Goal: Check status: Check status

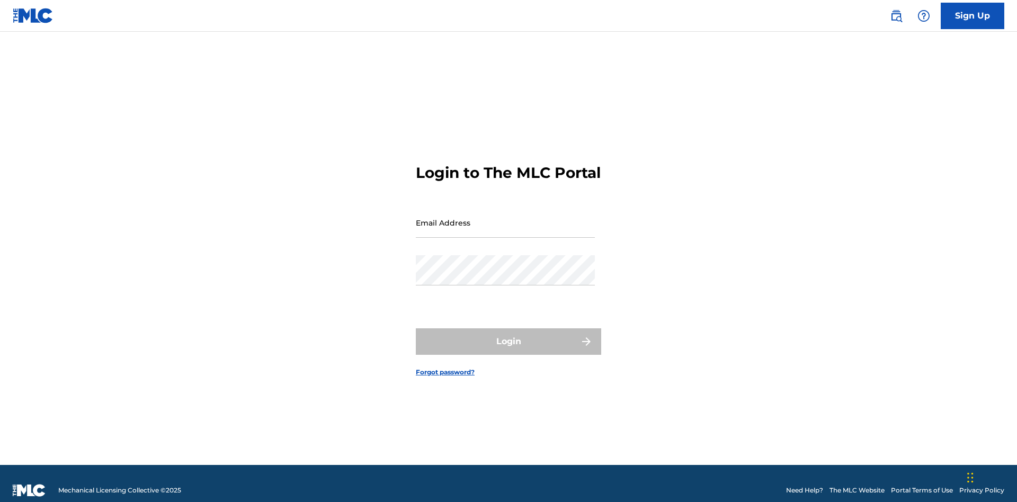
scroll to position [14, 0]
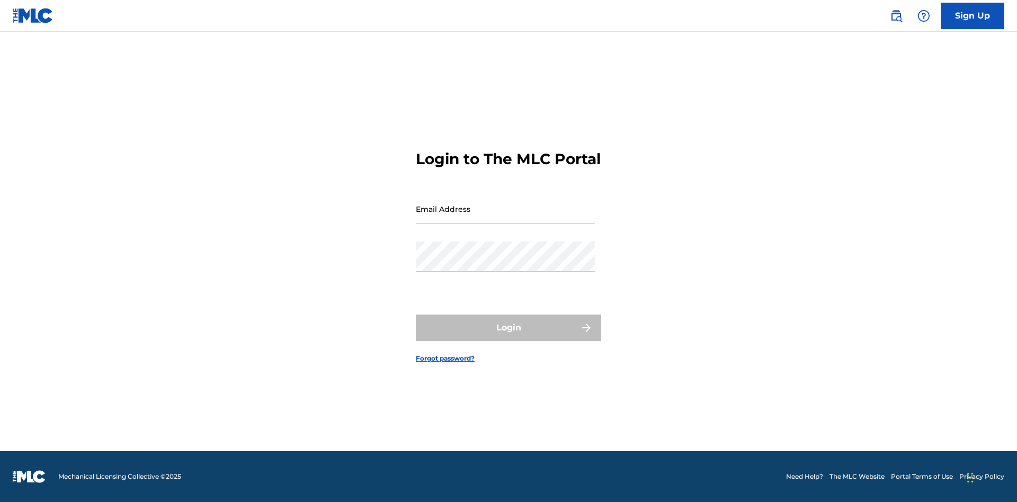
click at [506, 218] on input "Email Address" at bounding box center [505, 209] width 179 height 30
type input "[EMAIL_ADDRESS][DOMAIN_NAME]"
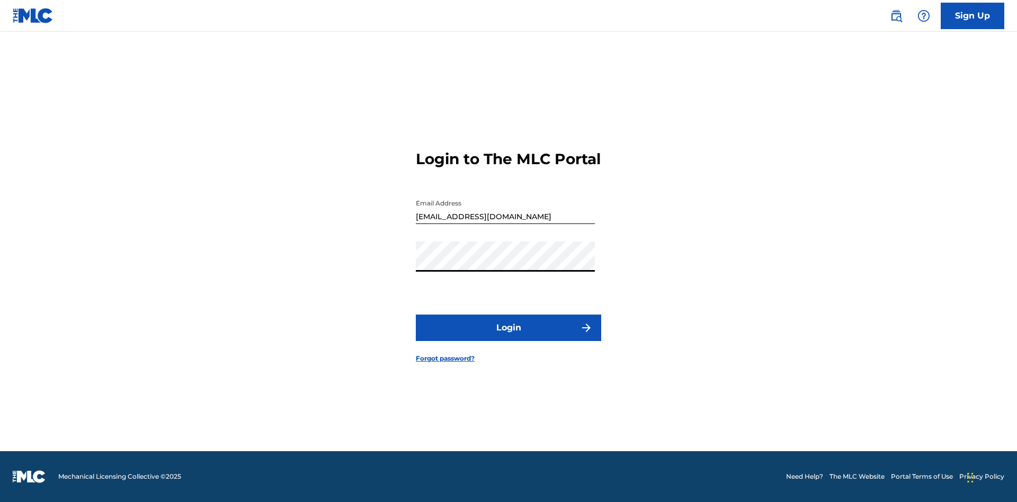
click at [509, 337] on button "Login" at bounding box center [508, 328] width 185 height 26
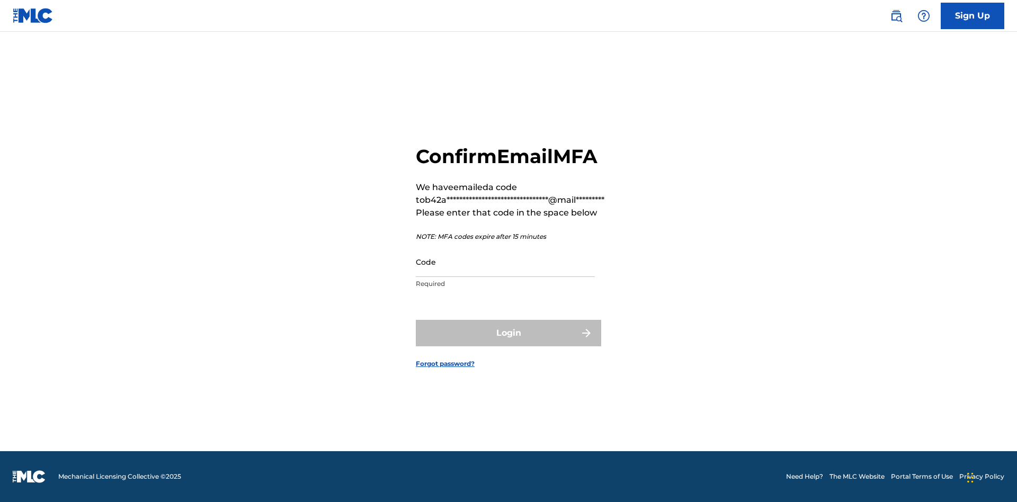
click at [506, 262] on input "Code" at bounding box center [505, 262] width 179 height 30
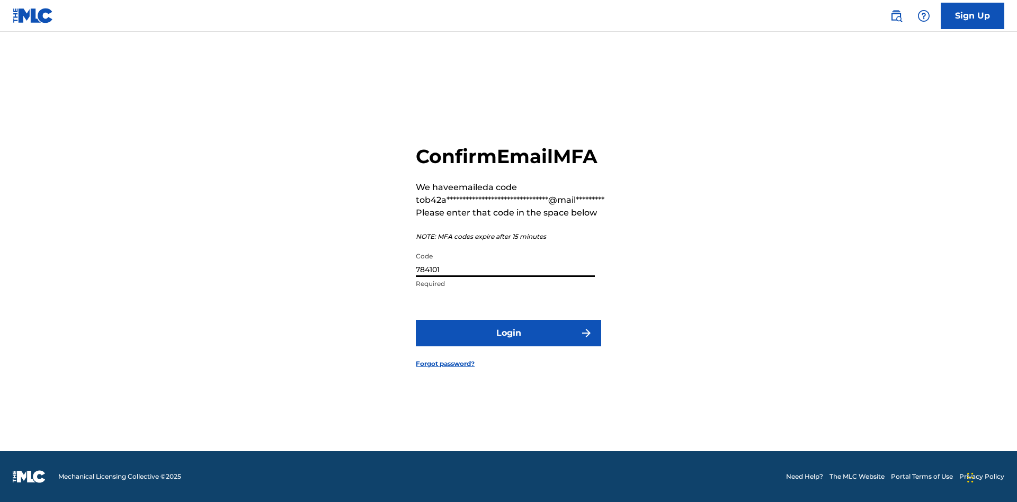
type input "784101"
click at [509, 333] on button "Login" at bounding box center [508, 333] width 185 height 26
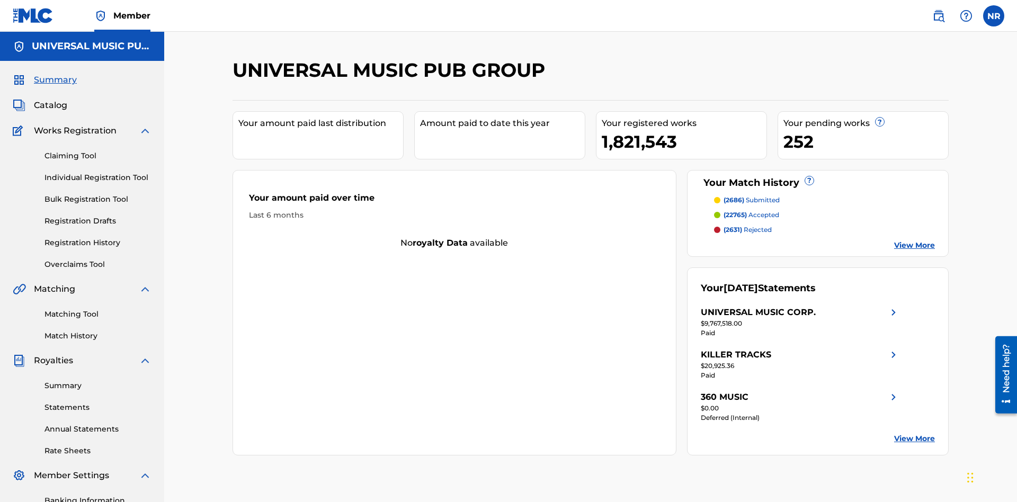
scroll to position [155, 0]
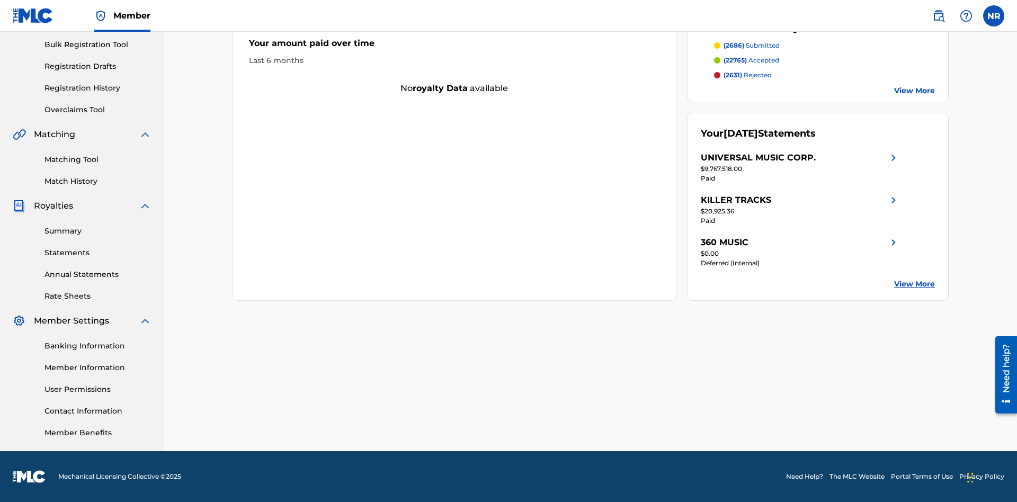
click at [98, 88] on link "Registration History" at bounding box center [98, 88] width 107 height 11
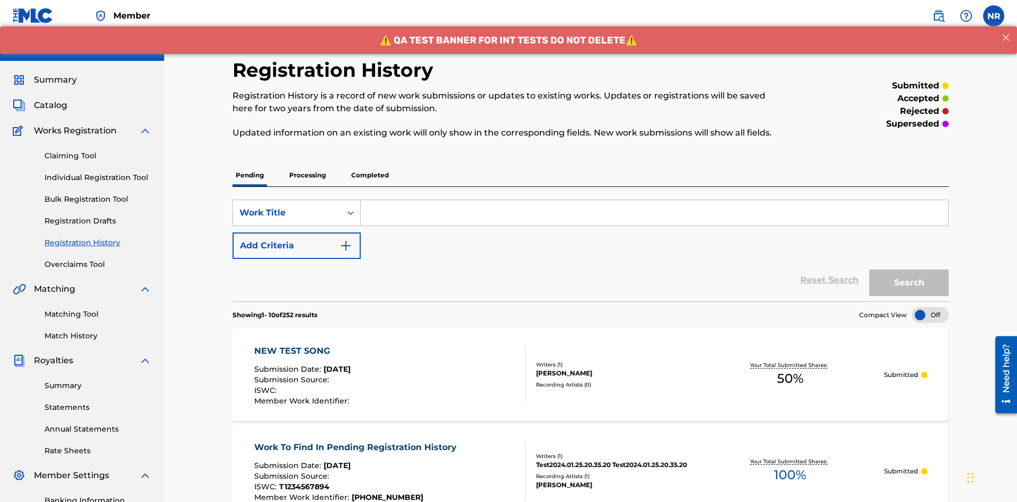
scroll to position [143, 0]
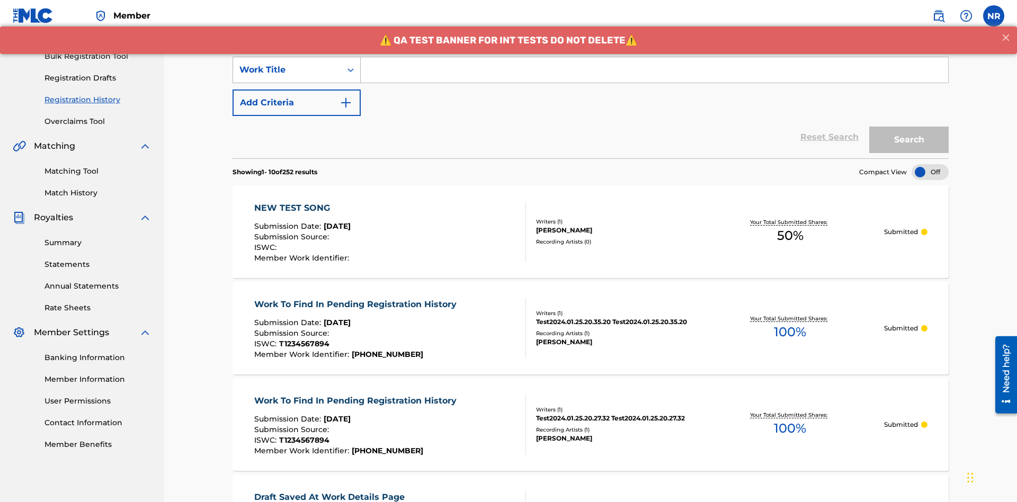
click at [287, 70] on div "Work Title" at bounding box center [287, 70] width 95 height 13
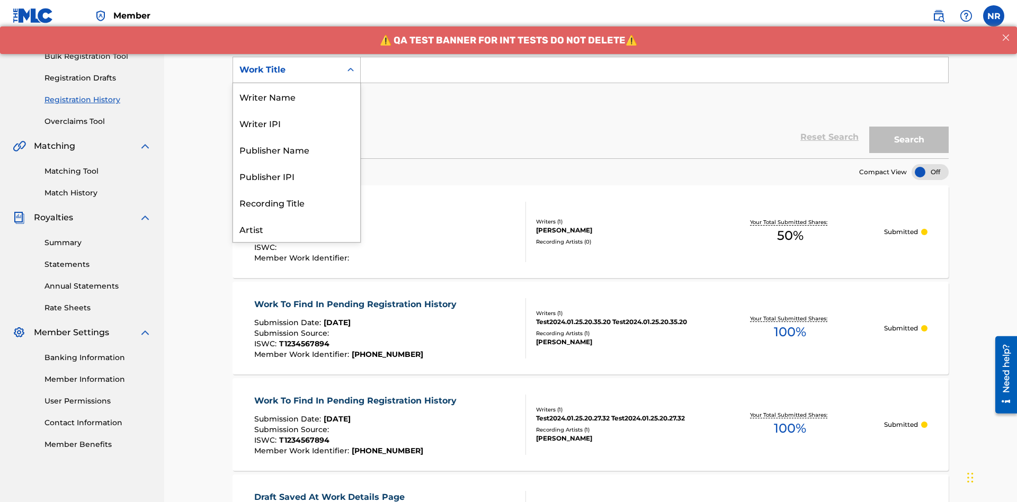
scroll to position [53, 0]
click at [297, 229] on div "Work Title" at bounding box center [296, 229] width 127 height 26
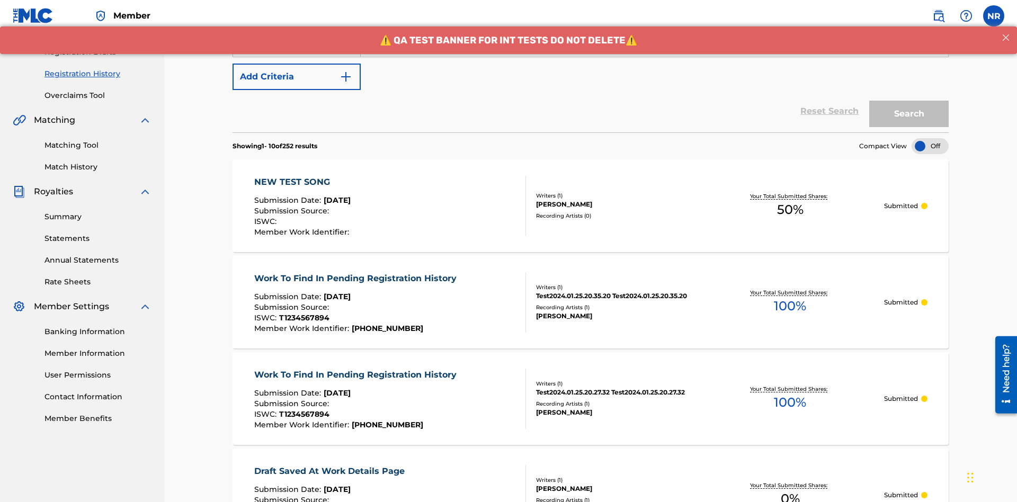
click at [297, 77] on button "Add Criteria" at bounding box center [297, 77] width 128 height 26
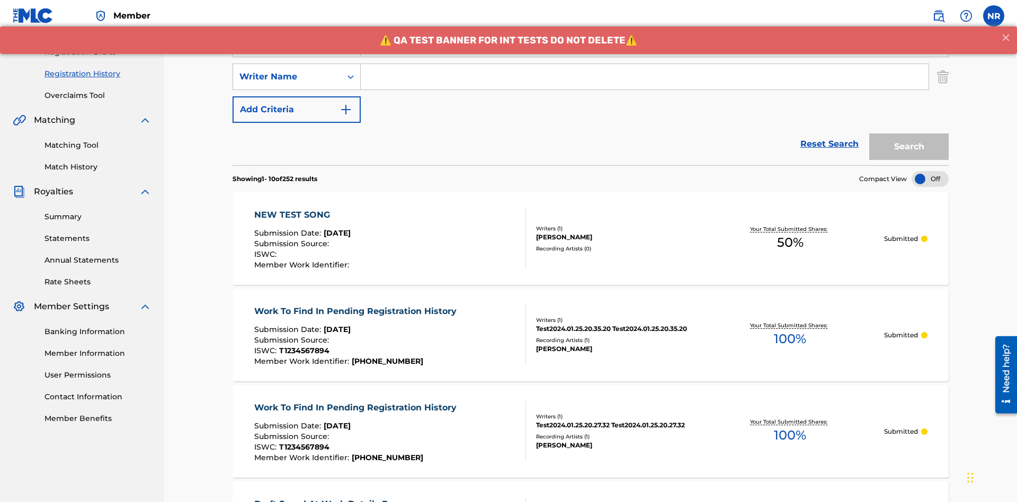
scroll to position [176, 0]
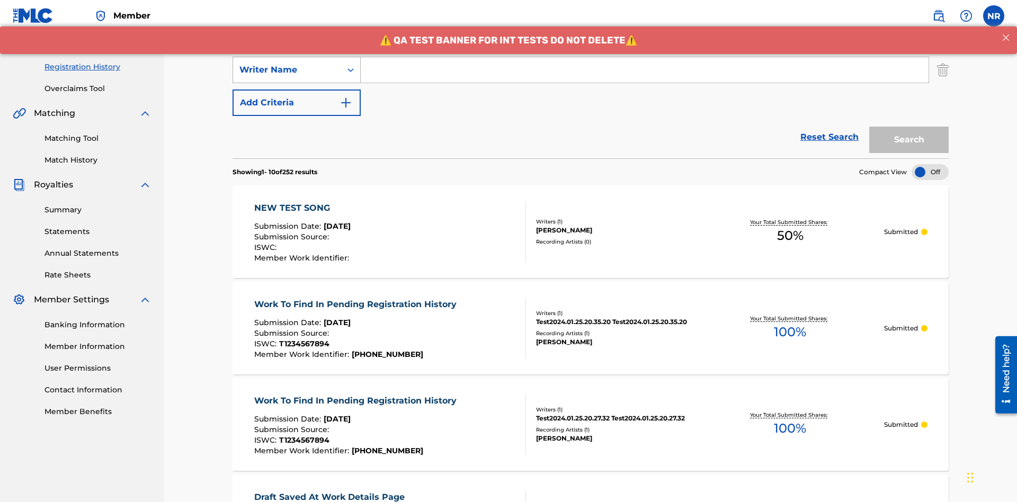
click at [287, 70] on div "Writer Name" at bounding box center [287, 70] width 95 height 13
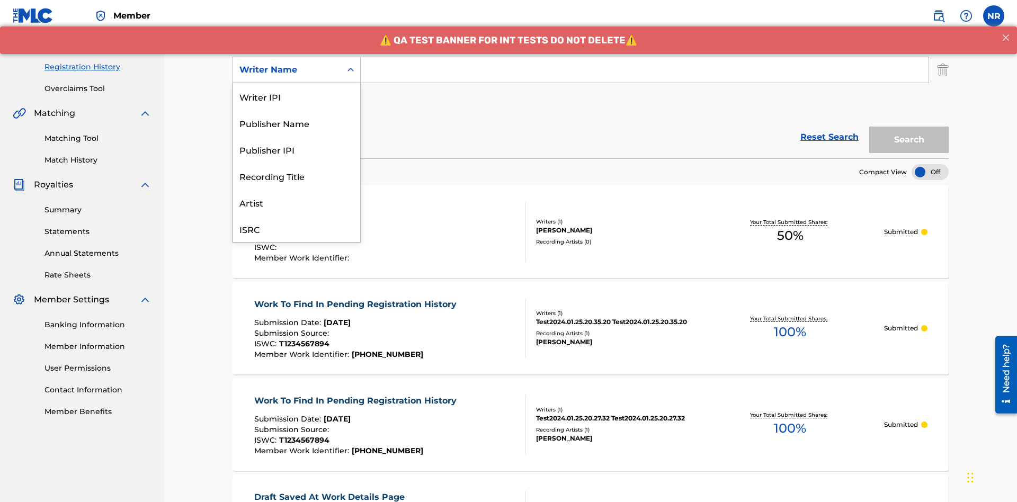
scroll to position [26, 0]
click at [297, 149] on div "Recording Title" at bounding box center [296, 149] width 127 height 26
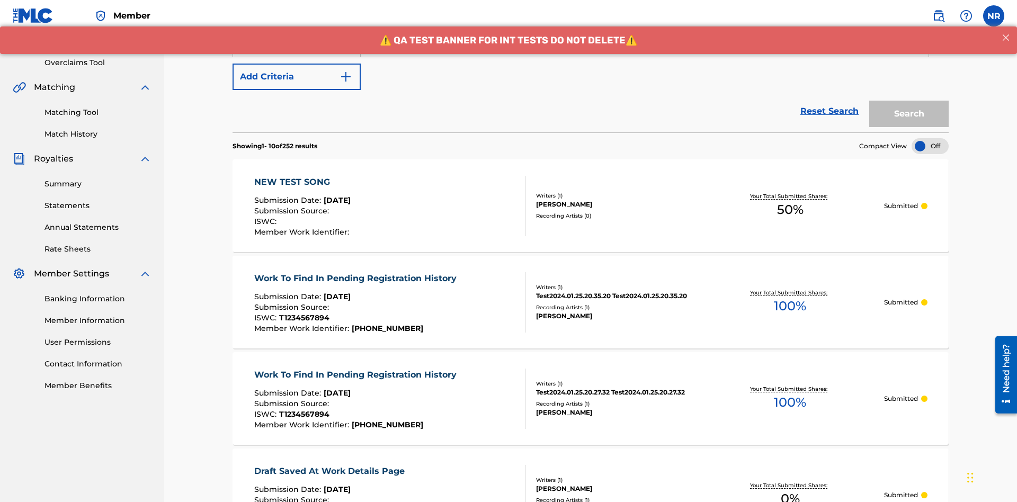
click at [297, 77] on button "Add Criteria" at bounding box center [297, 77] width 128 height 26
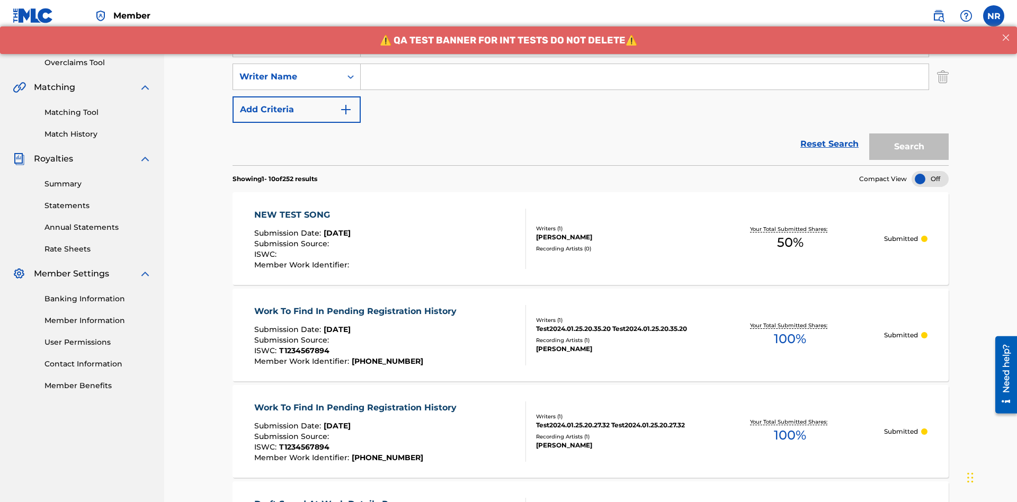
scroll to position [209, 0]
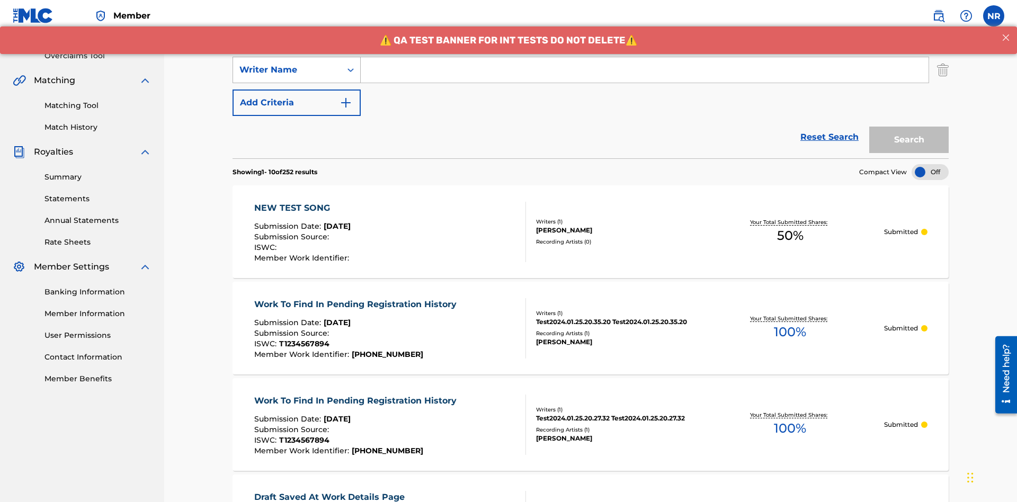
click at [287, 70] on div "Writer Name" at bounding box center [287, 70] width 95 height 13
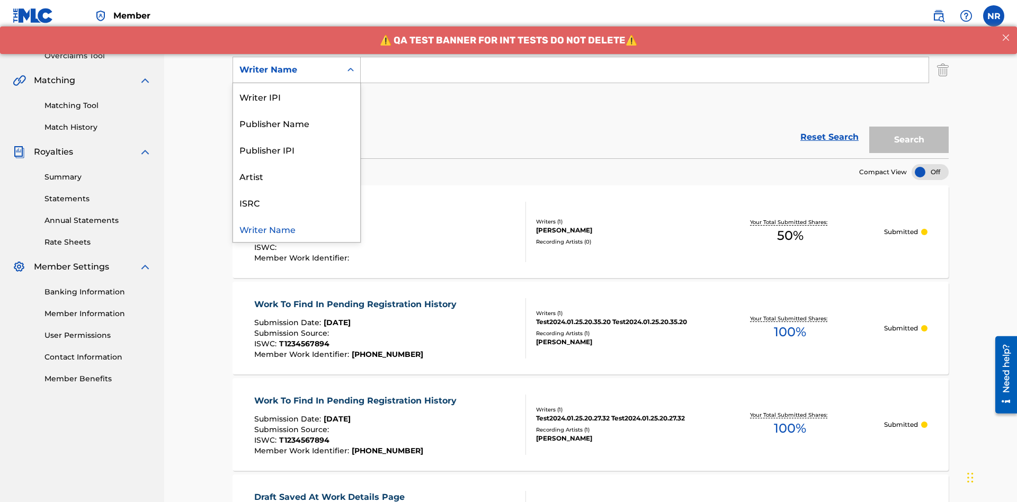
click at [297, 202] on div "ISRC" at bounding box center [296, 202] width 127 height 26
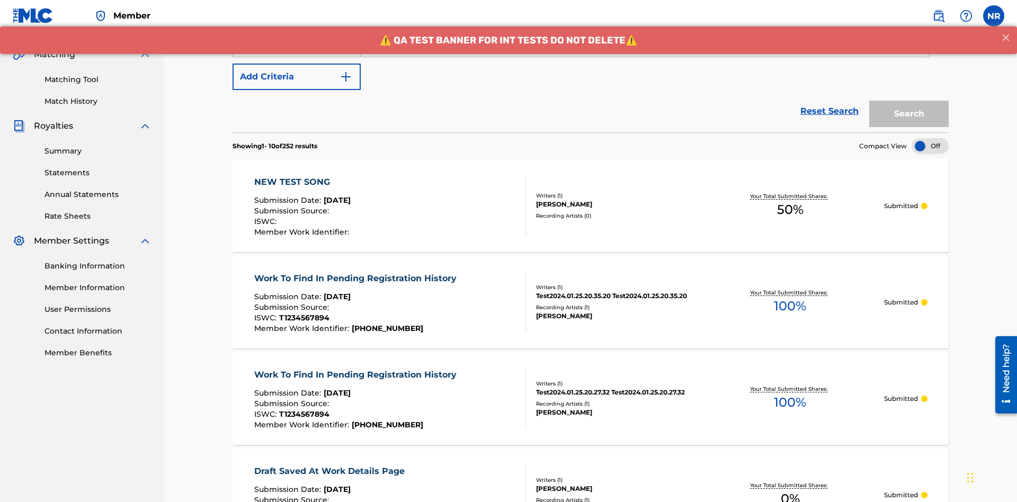
click at [297, 77] on button "Add Criteria" at bounding box center [297, 77] width 128 height 26
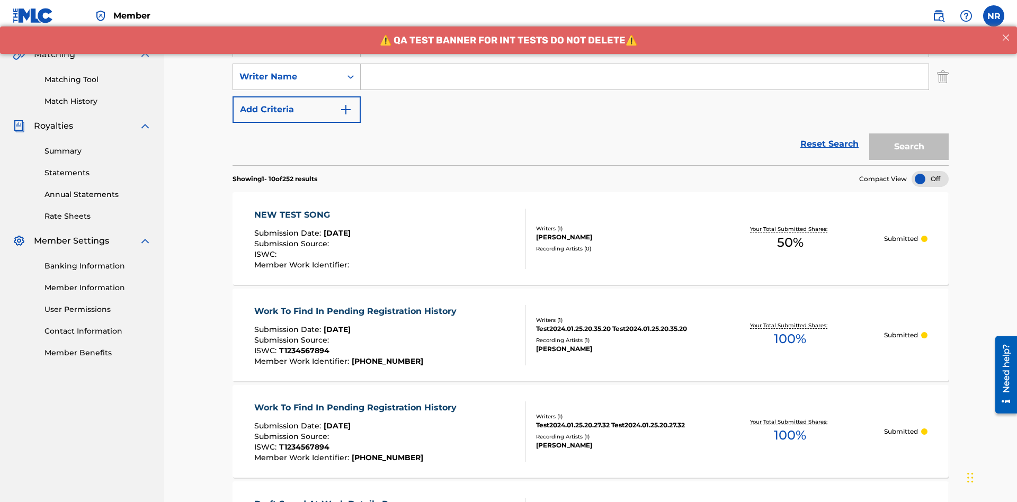
scroll to position [242, 0]
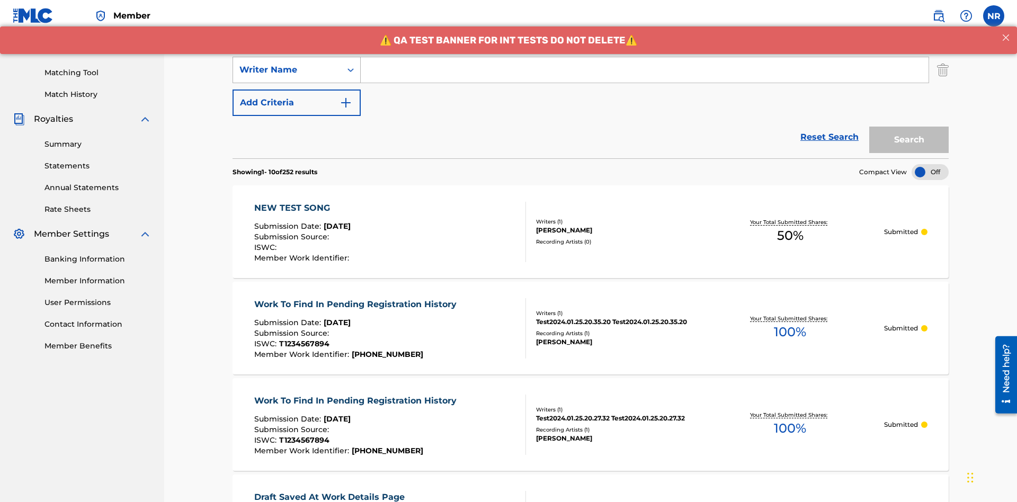
click at [287, 70] on div "Writer Name" at bounding box center [287, 70] width 95 height 13
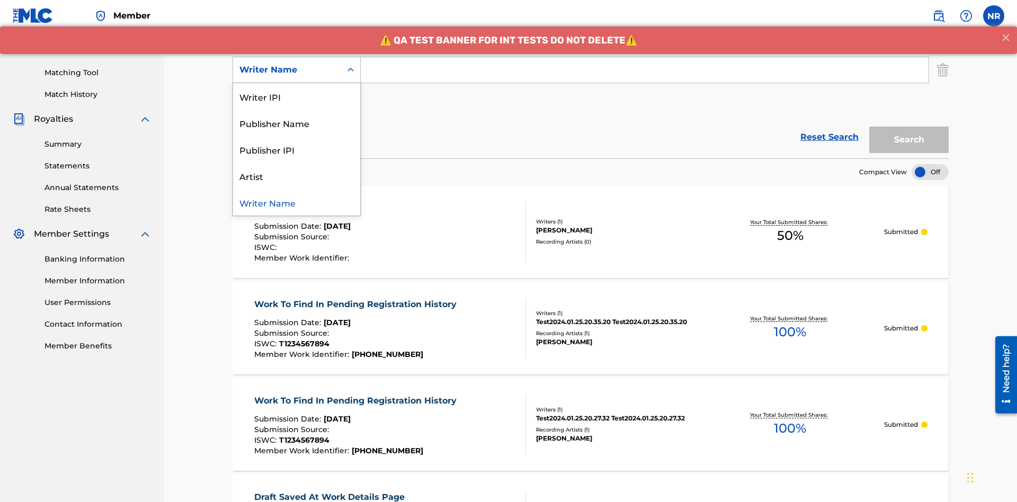
click at [297, 202] on div "Writer Name" at bounding box center [296, 202] width 127 height 26
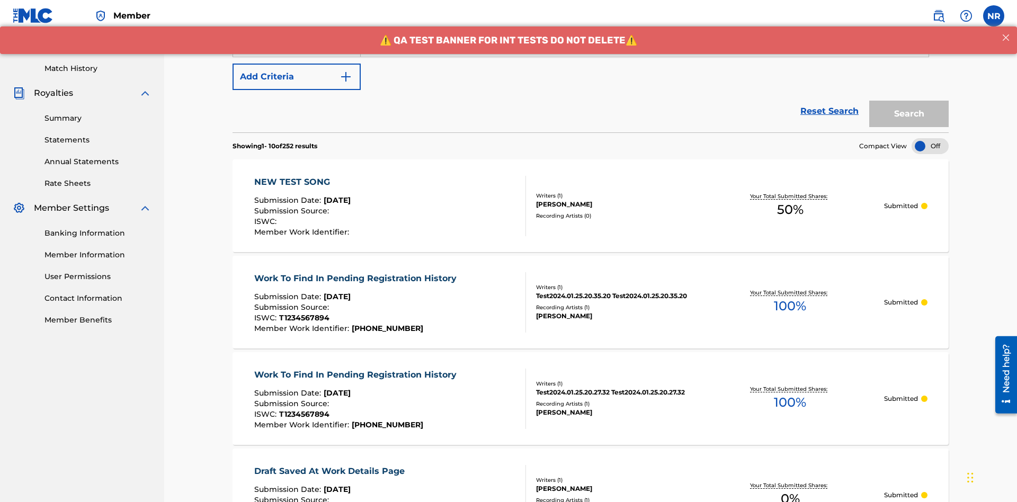
click at [297, 77] on button "Add Criteria" at bounding box center [297, 77] width 128 height 26
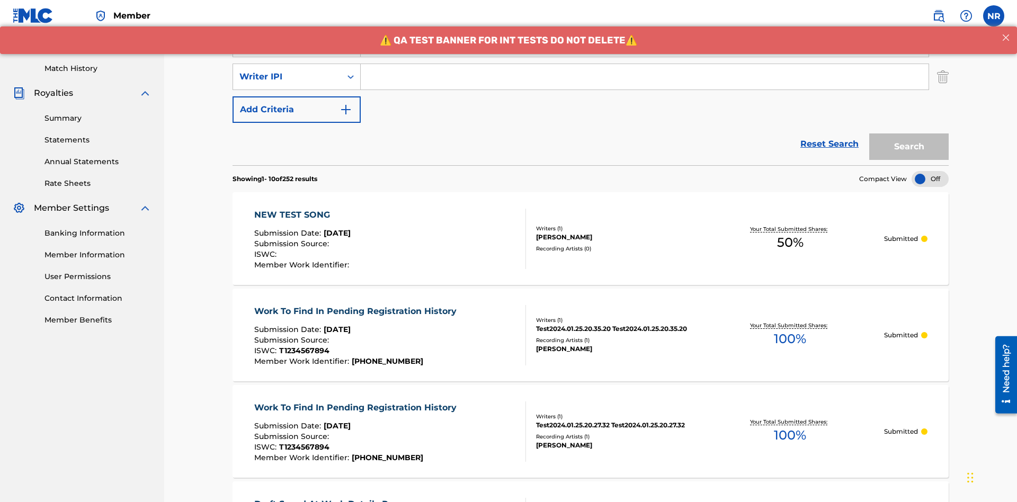
scroll to position [274, 0]
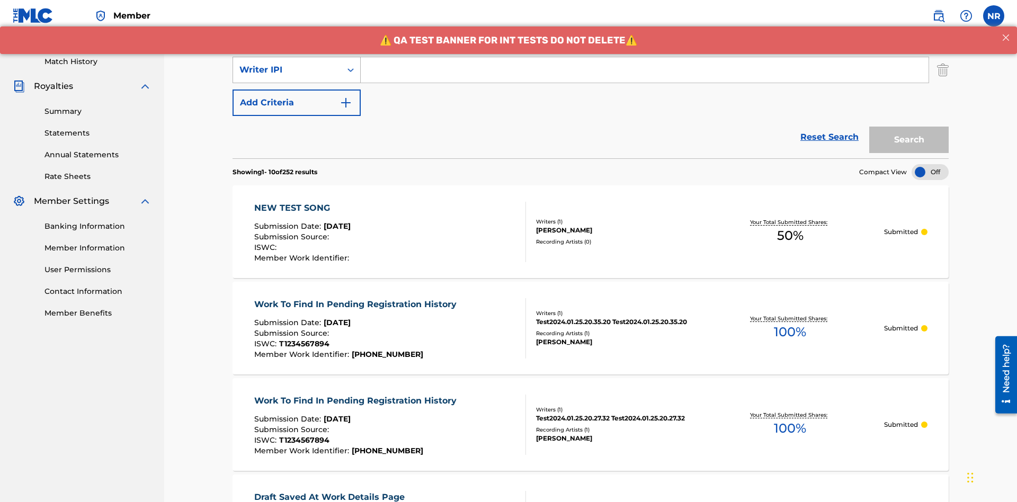
click at [287, 70] on div "Writer IPI" at bounding box center [287, 70] width 95 height 13
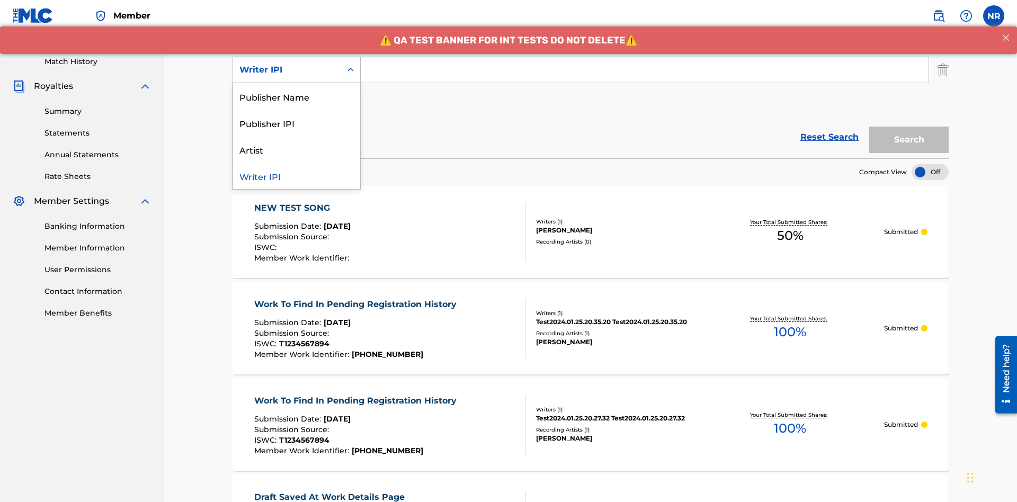
click at [297, 96] on div "Publisher Name" at bounding box center [296, 96] width 127 height 26
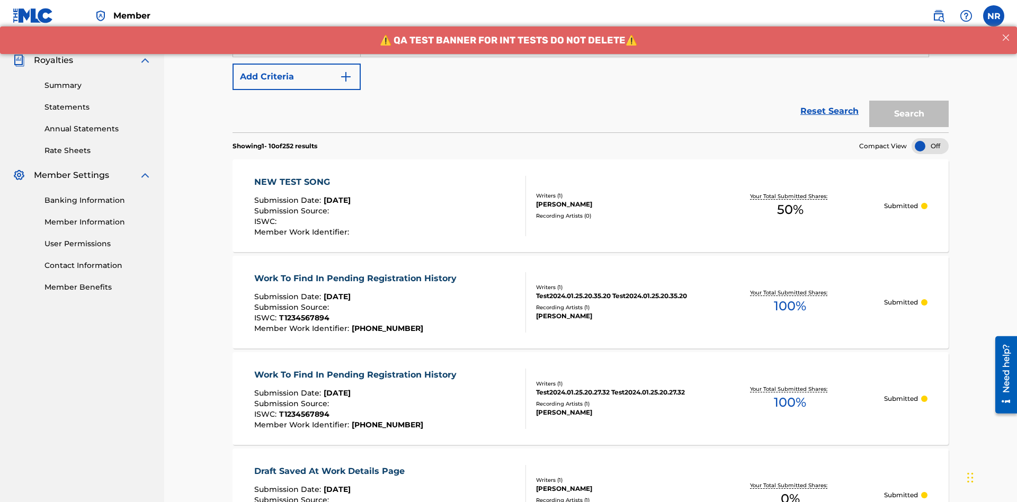
click at [297, 77] on button "Add Criteria" at bounding box center [297, 77] width 128 height 26
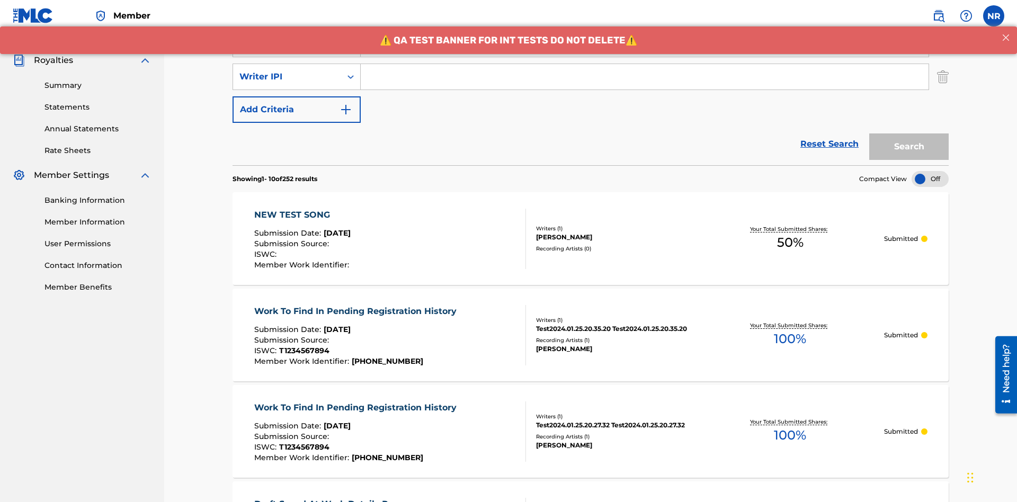
scroll to position [307, 0]
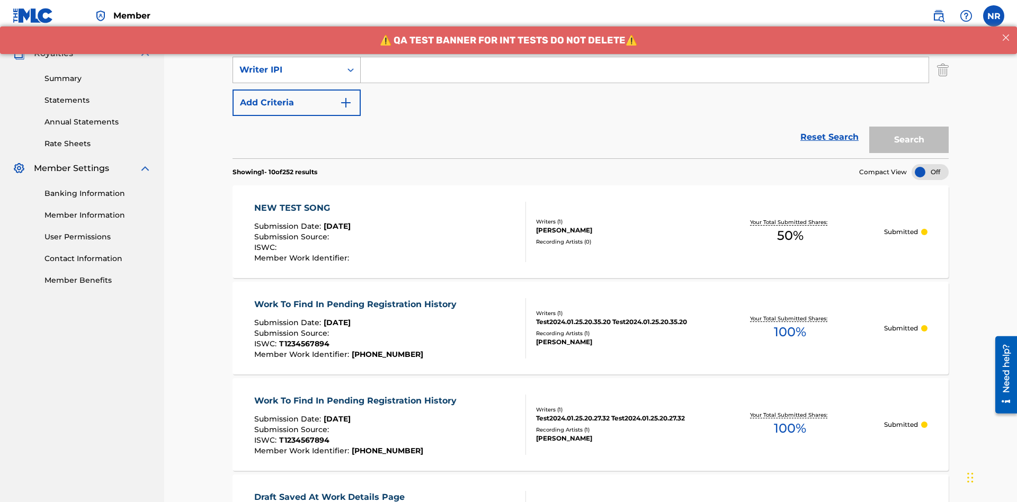
click at [287, 70] on div "Writer IPI" at bounding box center [287, 70] width 95 height 13
click at [297, 96] on div "Publisher IPI" at bounding box center [296, 96] width 127 height 26
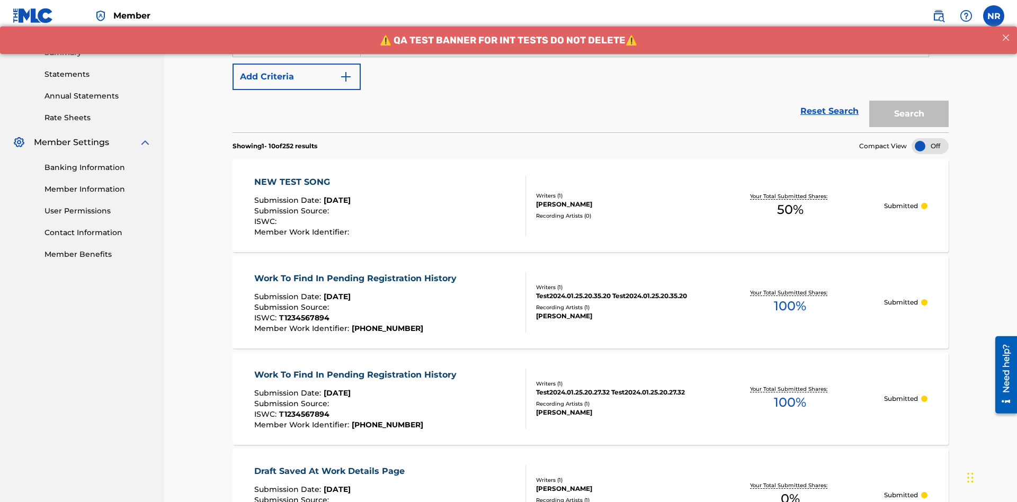
click at [297, 77] on button "Add Criteria" at bounding box center [297, 77] width 128 height 26
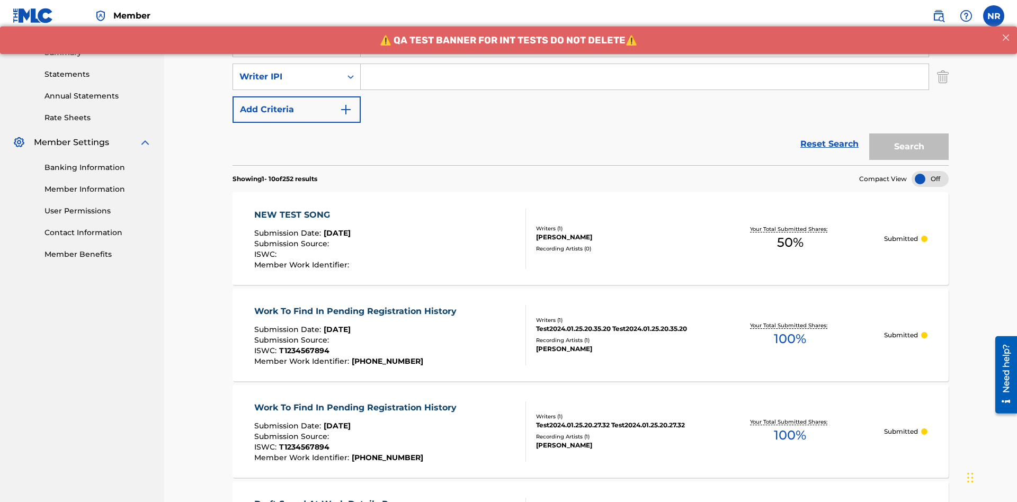
scroll to position [340, 0]
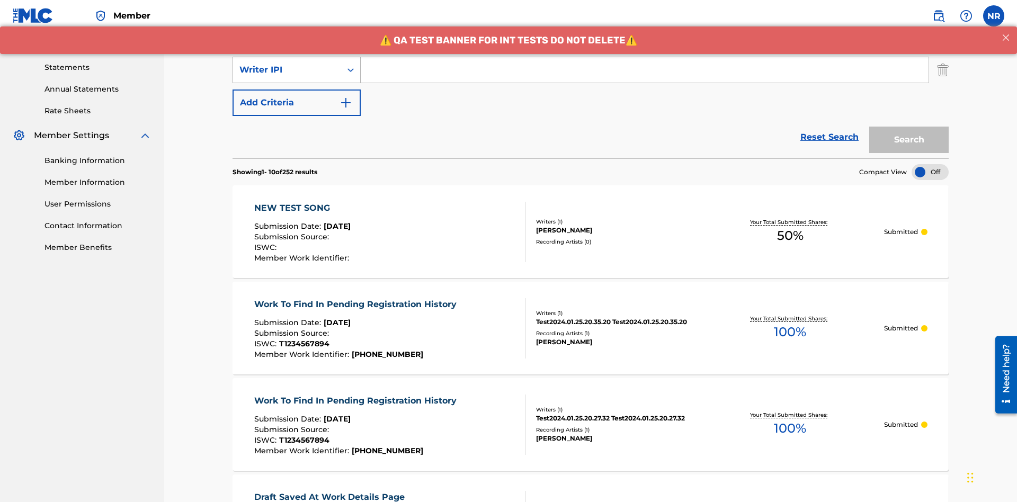
click at [287, 70] on div "Writer IPI" at bounding box center [287, 70] width 95 height 13
click at [297, 96] on div "Artist" at bounding box center [296, 96] width 127 height 26
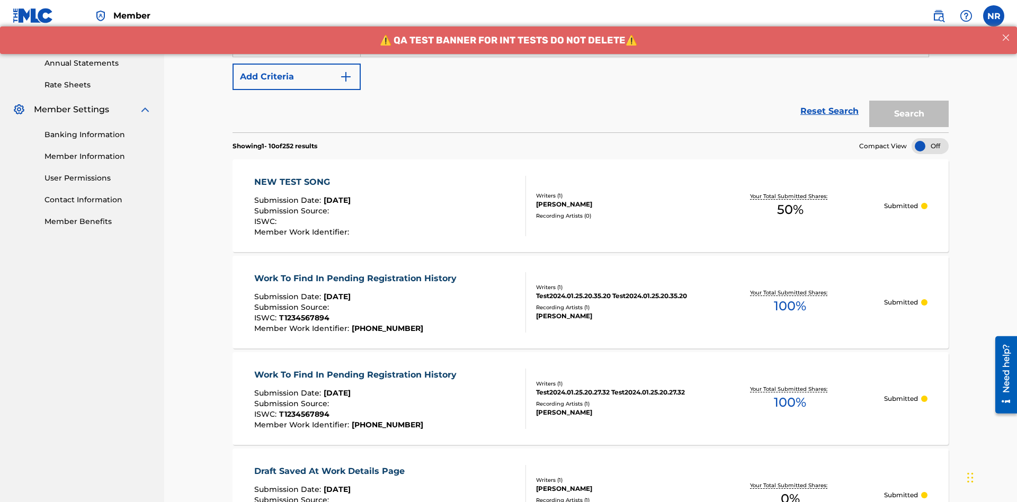
click at [297, 77] on button "Add Criteria" at bounding box center [297, 77] width 128 height 26
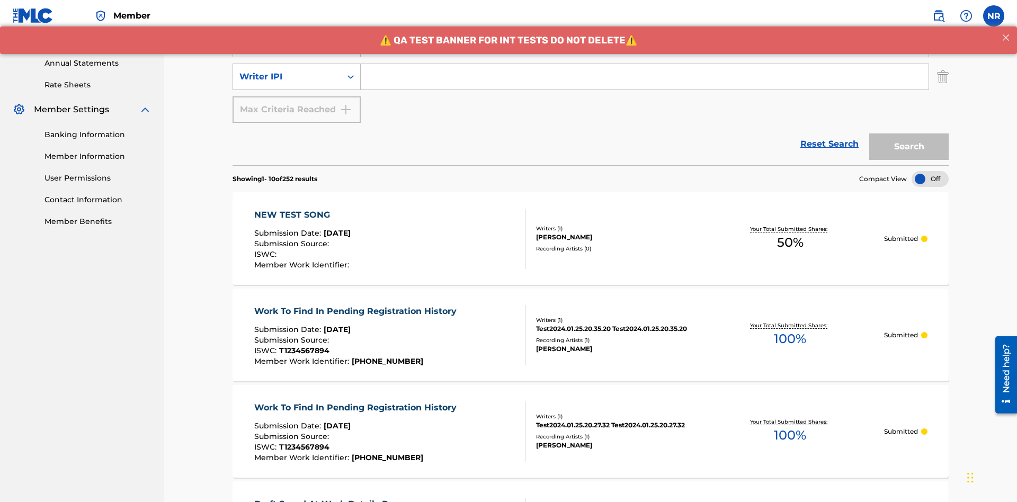
scroll to position [373, 0]
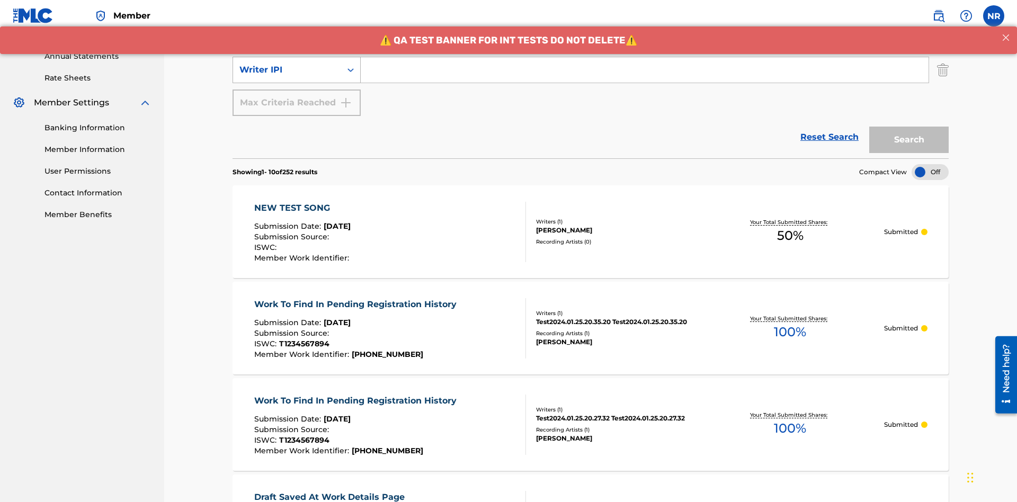
click at [287, 70] on div "Writer IPI" at bounding box center [287, 70] width 95 height 13
click at [297, 96] on div "Writer IPI" at bounding box center [296, 96] width 127 height 26
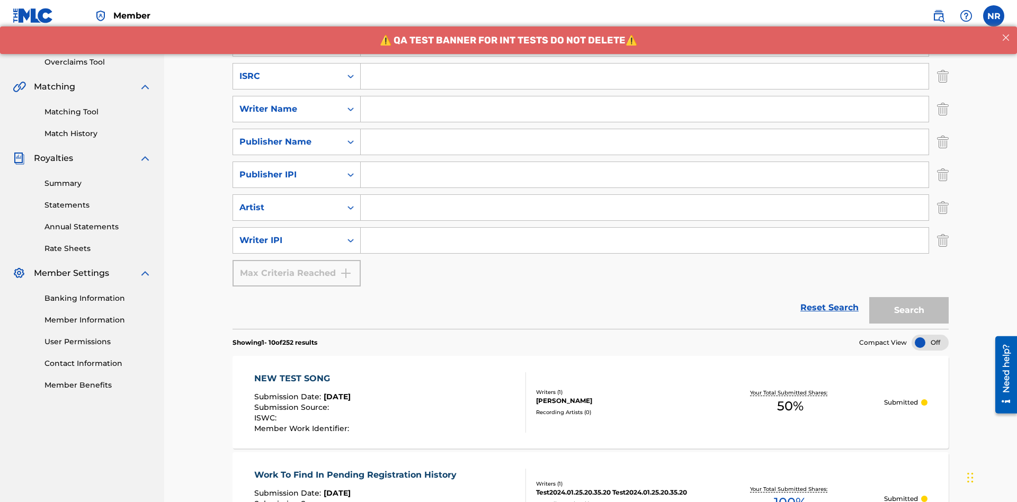
click at [645, 76] on input "Search Form" at bounding box center [645, 76] width 568 height 25
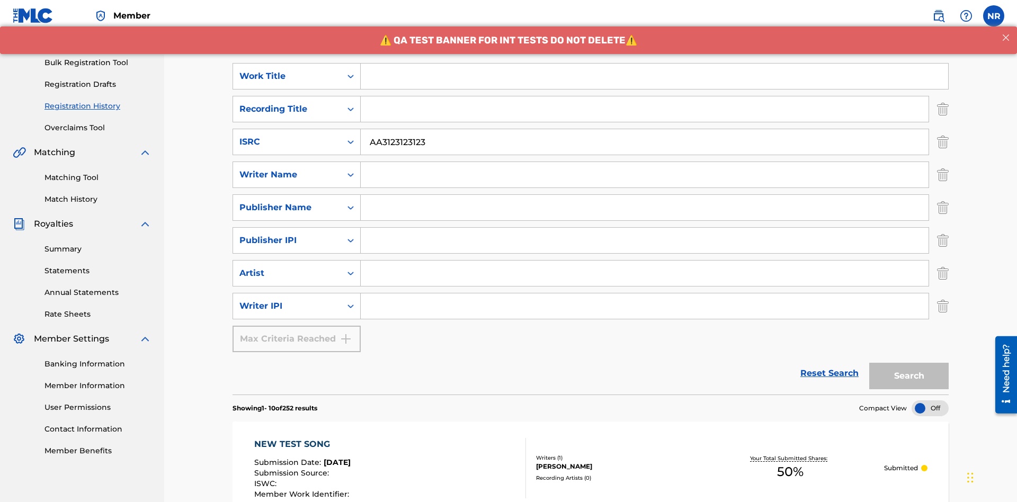
type input "AA3123123123"
click at [654, 76] on input "Search Form" at bounding box center [655, 76] width 588 height 25
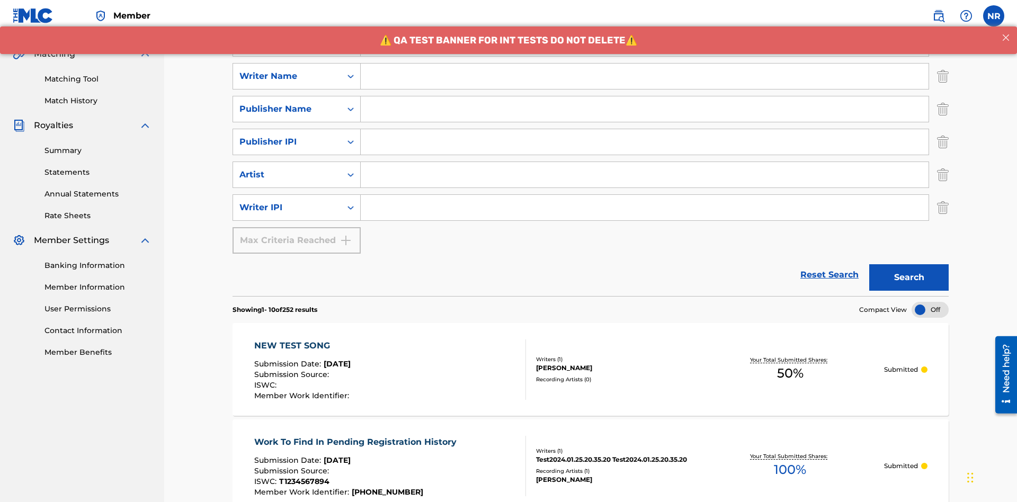
type input "MY FAVORITE DUMMY MUSIC WORK"
click at [645, 76] on input "Search Form" at bounding box center [645, 76] width 568 height 25
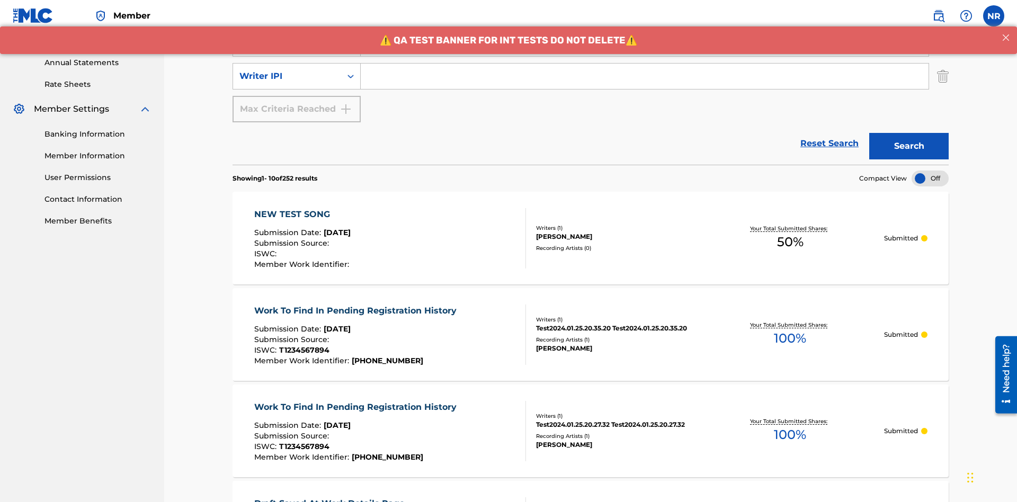
type input "BERKOWITZ"
click at [645, 76] on input "Search Form" at bounding box center [645, 76] width 568 height 25
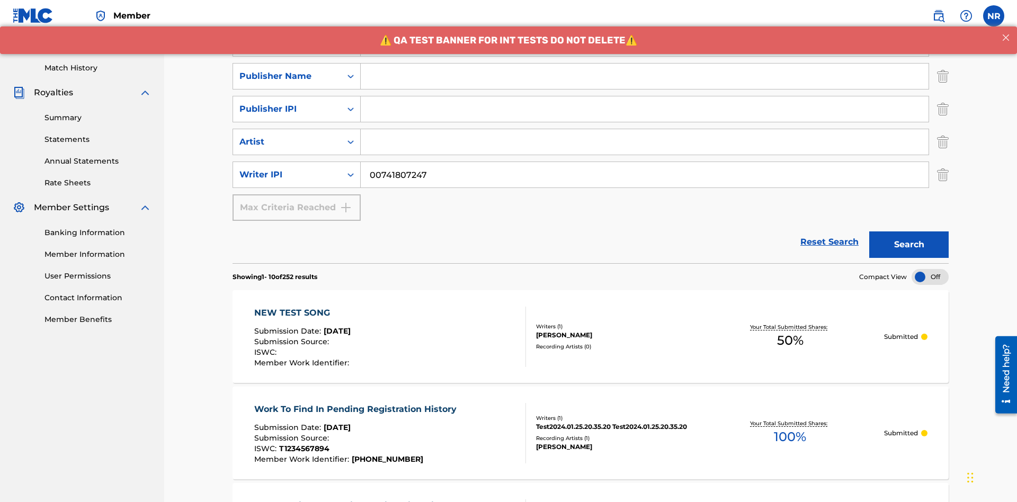
type input "00741807247"
click at [645, 76] on input "Search Form" at bounding box center [645, 76] width 568 height 25
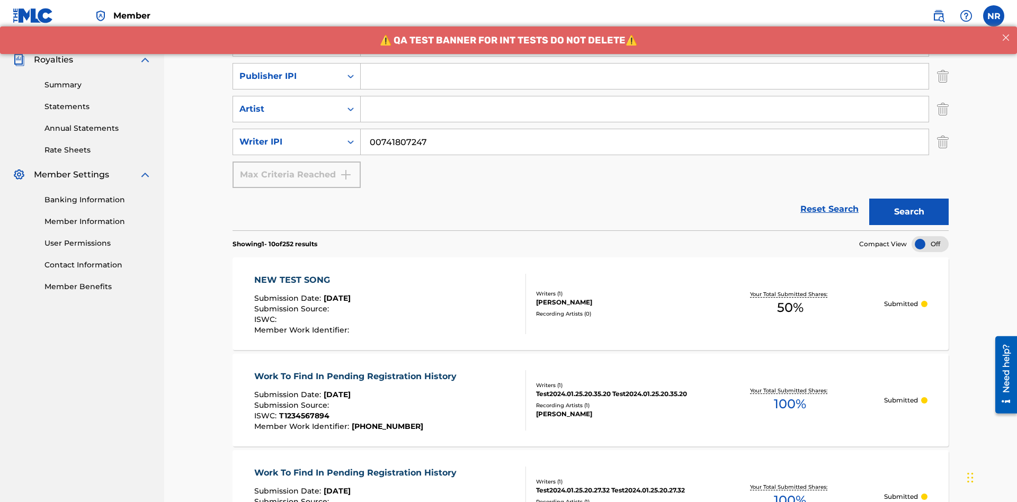
type input "CALACA"
click at [645, 76] on input "Search Form" at bounding box center [645, 76] width 568 height 25
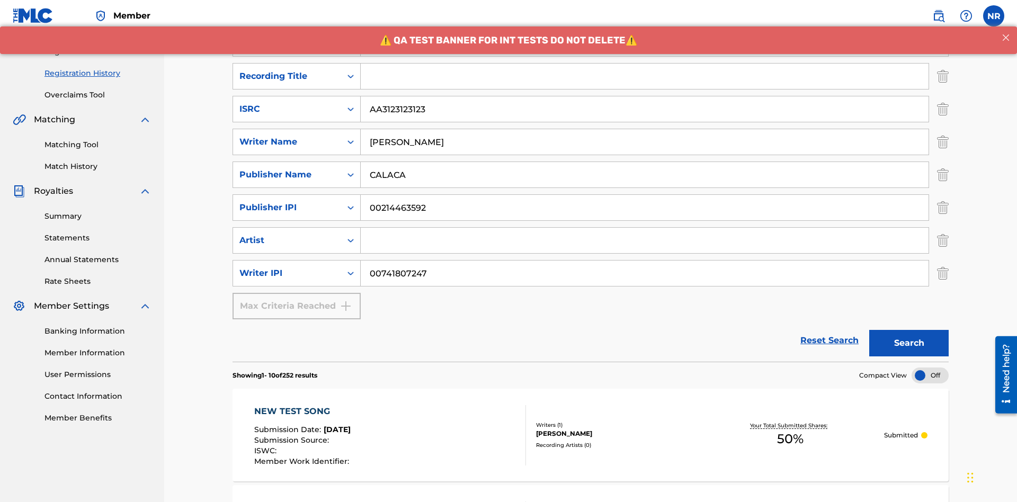
type input "00214463592"
click at [645, 76] on input "Search Form" at bounding box center [645, 76] width 568 height 25
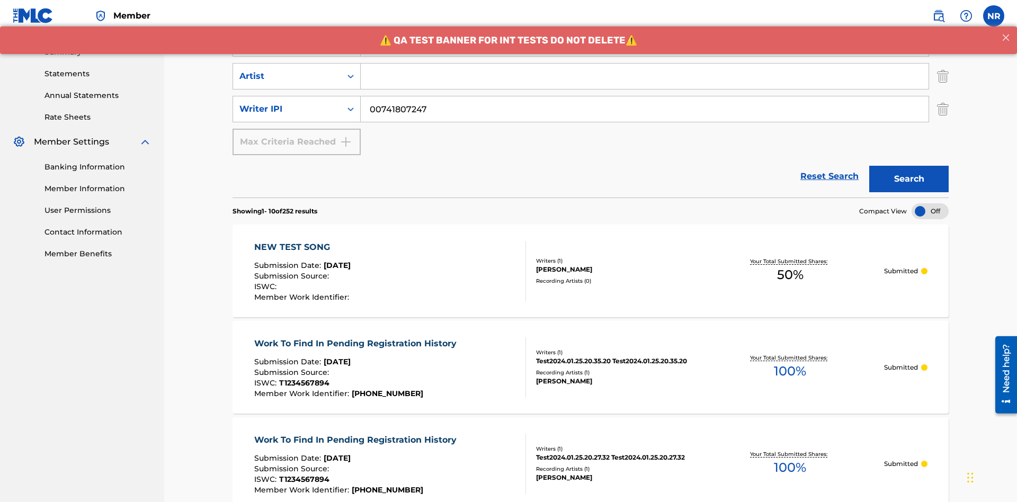
type input "Best Song Ever"
click at [645, 76] on input "Search Form" at bounding box center [645, 76] width 568 height 25
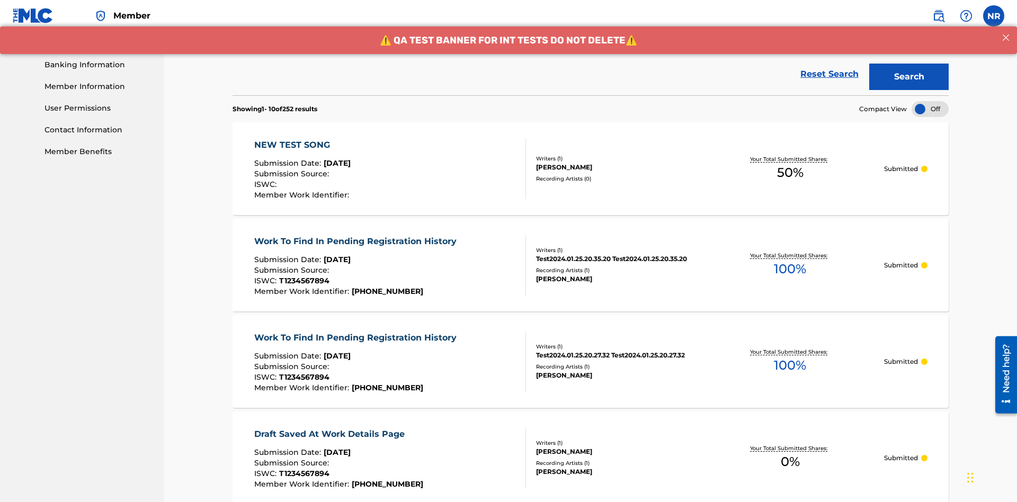
type input "Joe Lewis"
click at [909, 77] on button "Search" at bounding box center [909, 77] width 79 height 26
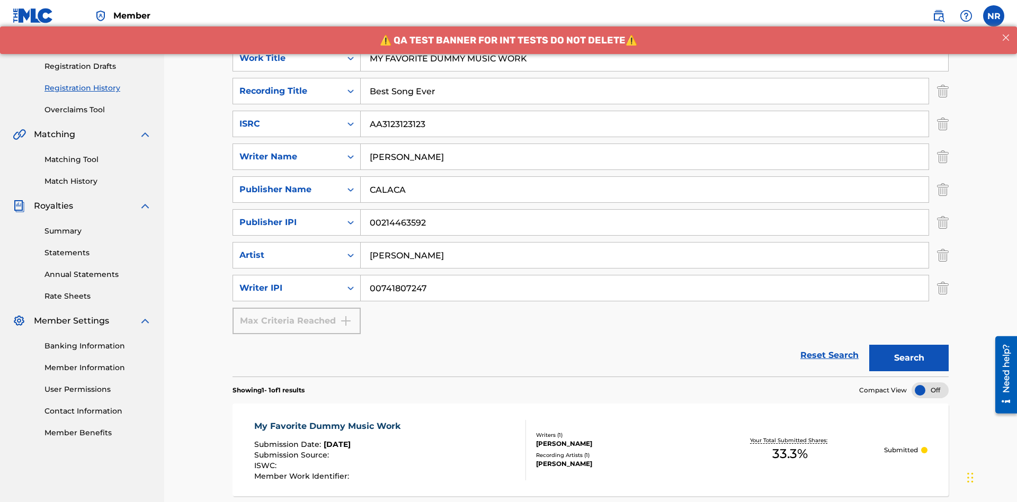
scroll to position [267, 0]
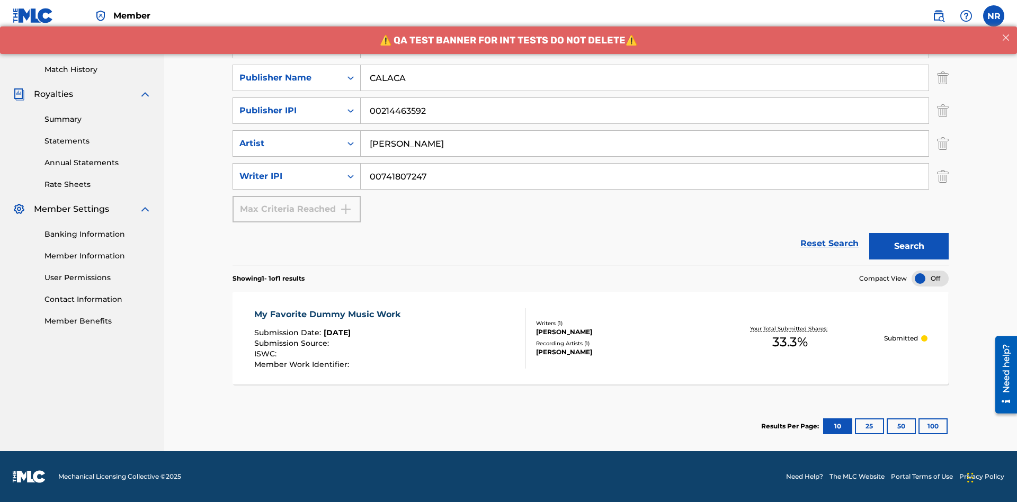
click at [329, 314] on div "My Favorite Dummy Music Work" at bounding box center [330, 314] width 152 height 13
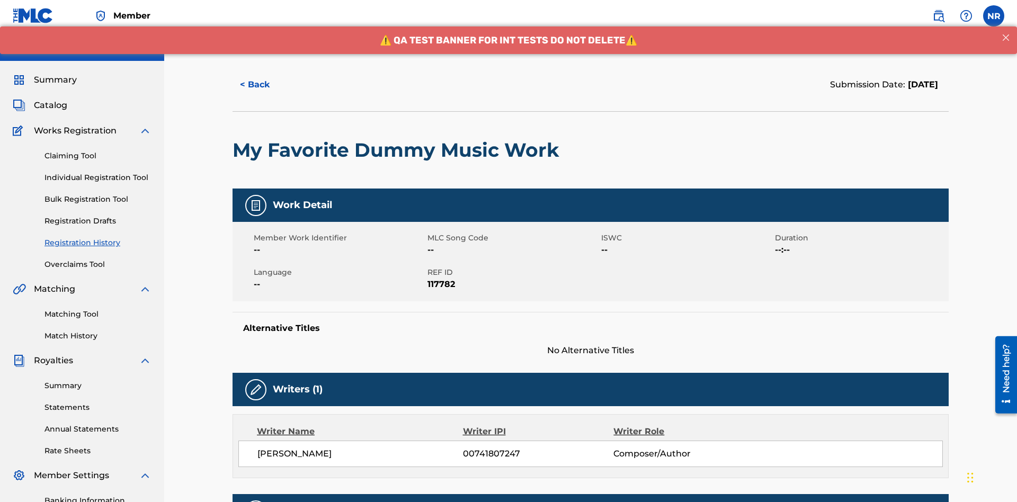
scroll to position [312, 0]
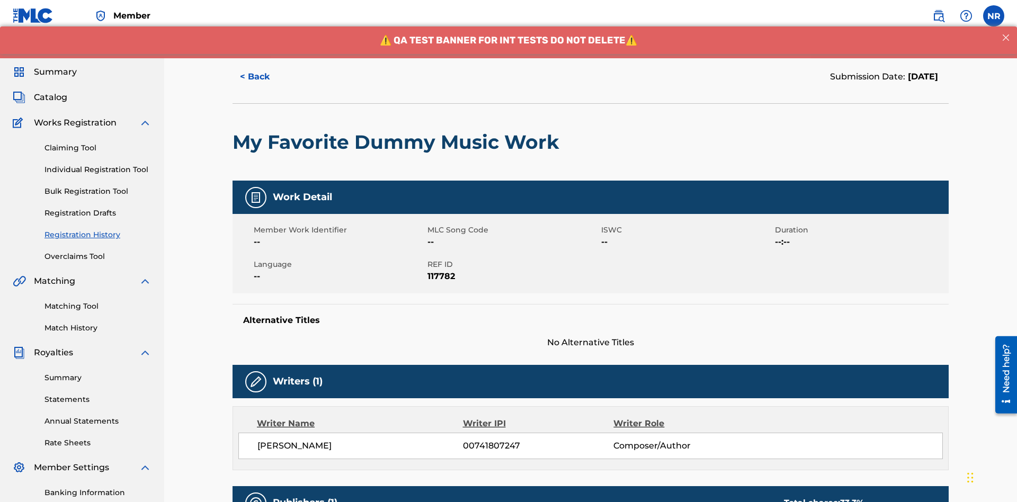
click at [264, 77] on button "< Back" at bounding box center [265, 77] width 64 height 26
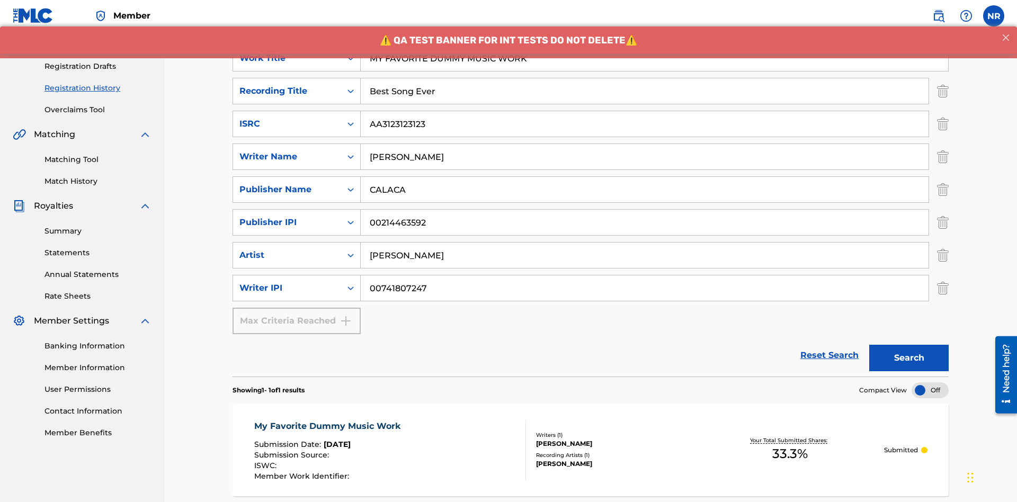
scroll to position [101, 0]
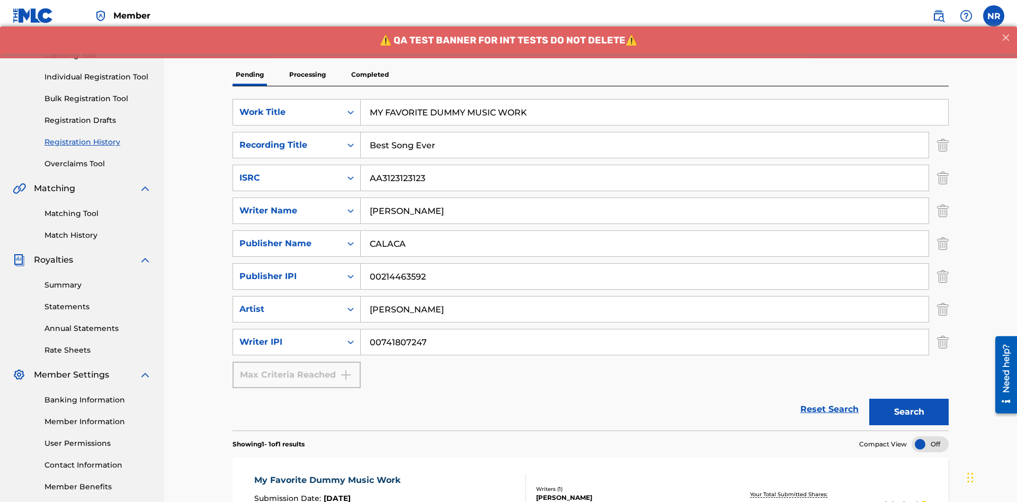
click at [307, 75] on p "Processing" at bounding box center [307, 75] width 43 height 22
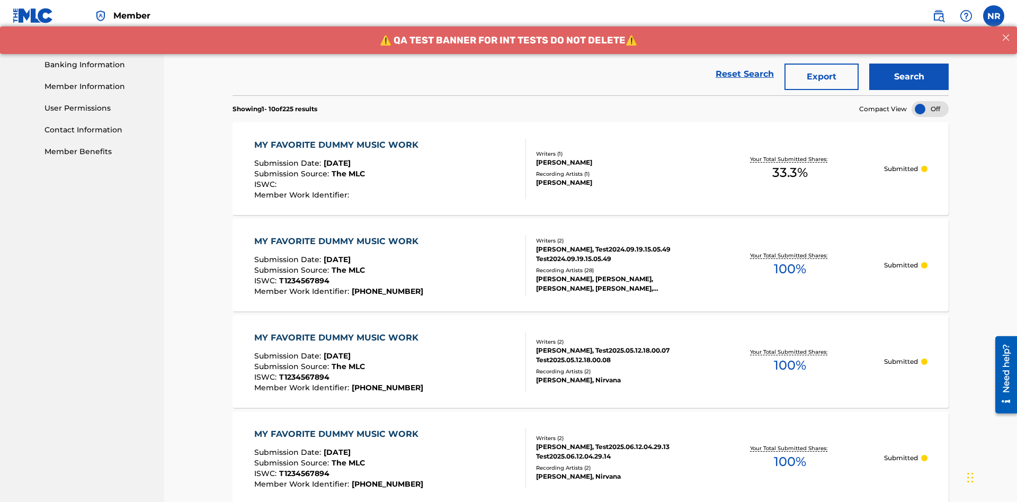
click at [909, 77] on button "Search" at bounding box center [909, 77] width 79 height 26
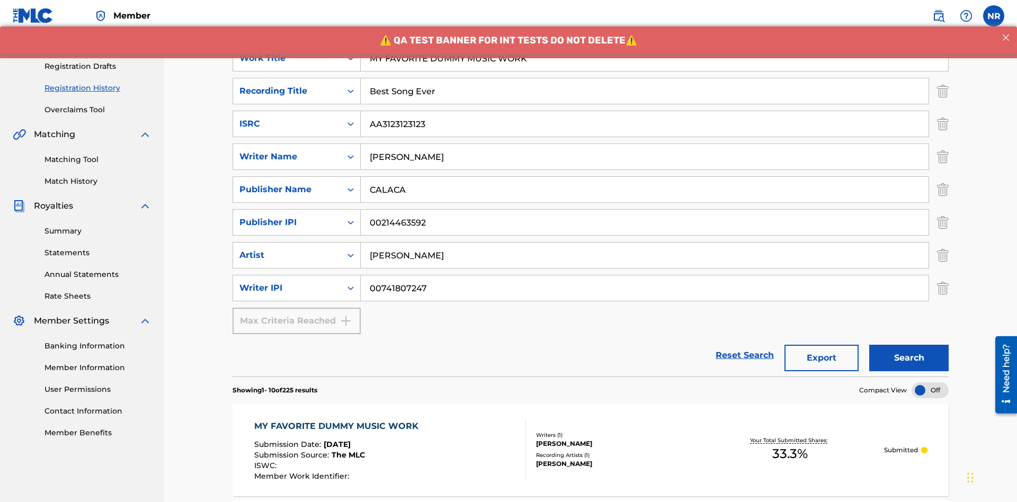
scroll to position [511, 0]
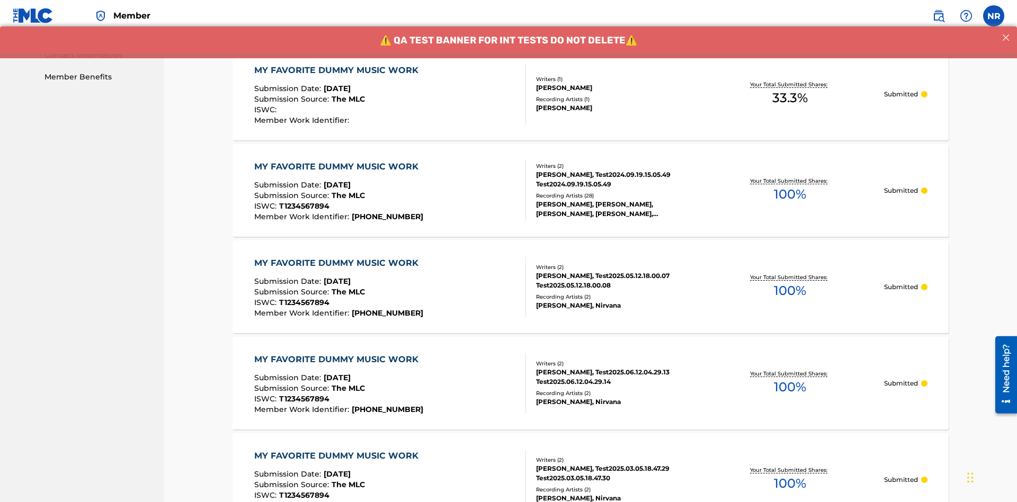
click at [338, 70] on div "MY FAVORITE DUMMY MUSIC WORK" at bounding box center [339, 70] width 170 height 13
